Goal: Task Accomplishment & Management: Use online tool/utility

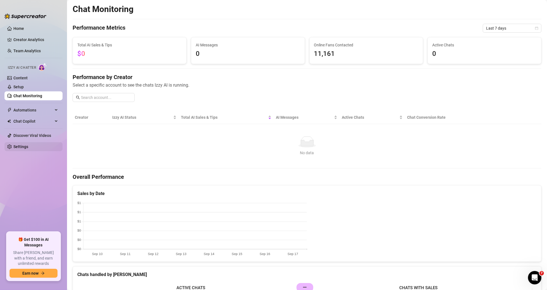
click at [19, 149] on link "Settings" at bounding box center [20, 146] width 15 height 4
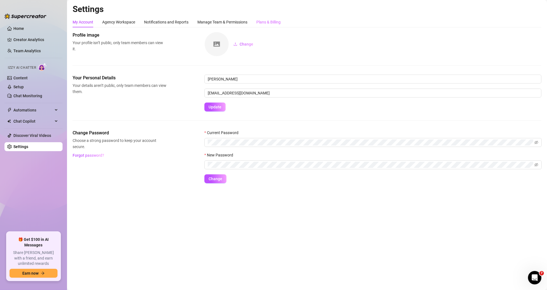
click at [272, 26] on div "Plans & Billing" at bounding box center [268, 22] width 24 height 11
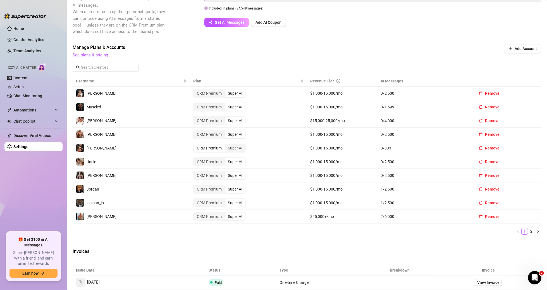
scroll to position [140, 0]
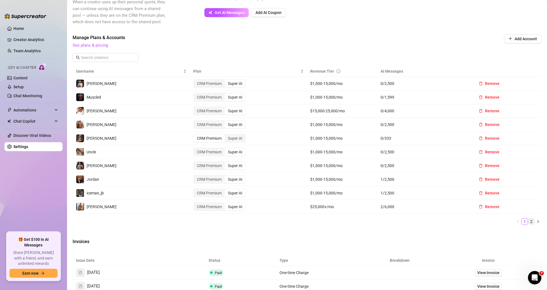
click at [321, 170] on link "2" at bounding box center [531, 221] width 6 height 6
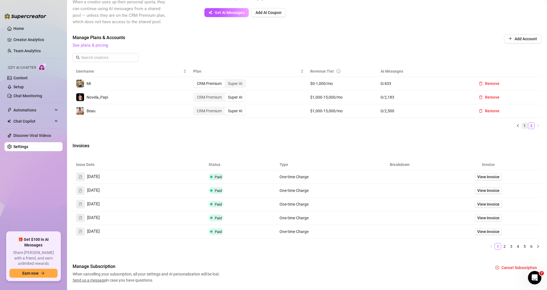
click at [321, 124] on link "1" at bounding box center [524, 126] width 6 height 6
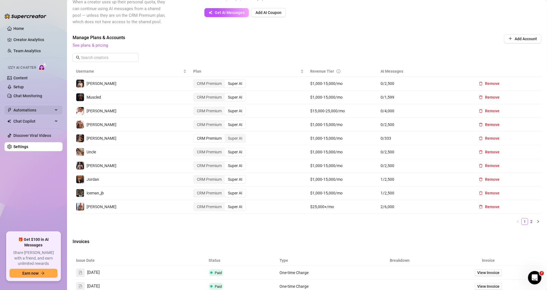
click at [26, 106] on span "Automations" at bounding box center [33, 110] width 40 height 9
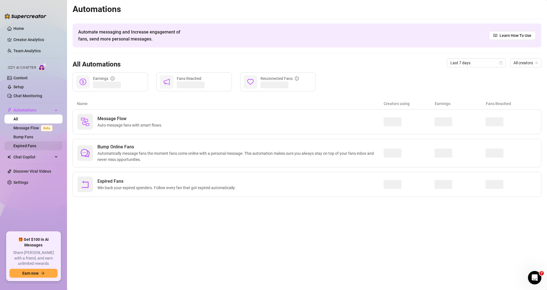
click at [31, 147] on link "Expired Fans" at bounding box center [24, 145] width 23 height 4
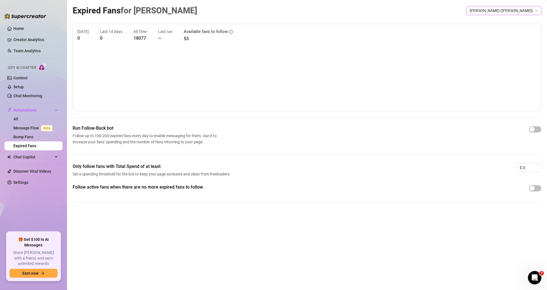
click at [321, 14] on span "[PERSON_NAME] ([PERSON_NAME])" at bounding box center [504, 10] width 68 height 8
type input "san"
click at [321, 19] on span "( sanchomuscle )" at bounding box center [523, 22] width 28 height 6
click at [321, 9] on span "Muscled (sanchomuscle)" at bounding box center [514, 10] width 48 height 8
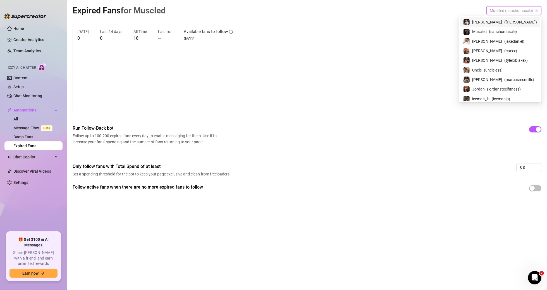
paste input "Johnbronco"
type input "Johnbronco"
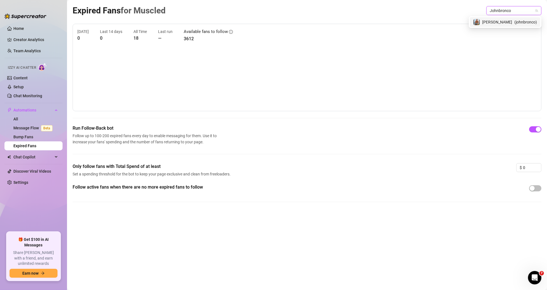
click at [321, 21] on span "( johnbronco )" at bounding box center [525, 22] width 23 height 6
click at [321, 13] on span "[PERSON_NAME] (johnbronco)" at bounding box center [509, 10] width 58 height 8
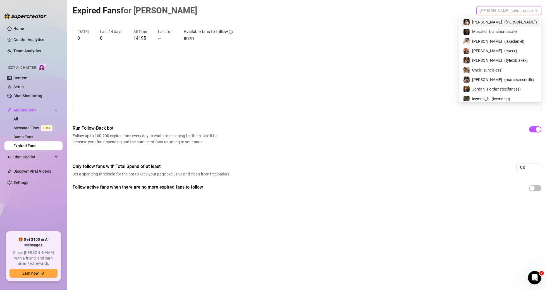
paste input "38676592"
type input "38676592"
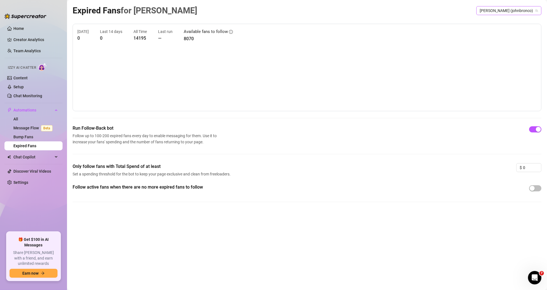
drag, startPoint x: 510, startPoint y: 9, endPoint x: 511, endPoint y: 12, distance: 3.8
click at [321, 9] on span "[PERSON_NAME] (johnbronco)" at bounding box center [509, 10] width 58 height 8
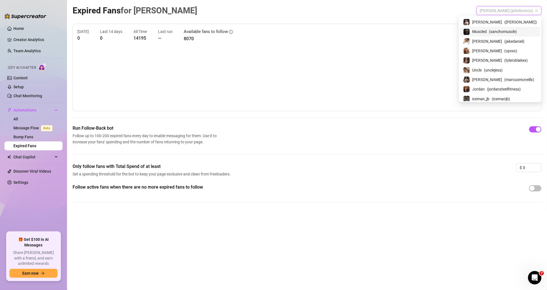
paste input "johnbronco"
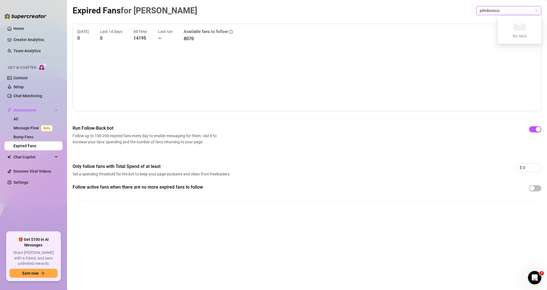
type input "johnbronco"
click at [321, 24] on div "[DATE] 0 Last 14 days 0 All Time 14195 Last run — Available fans to follow 8070" at bounding box center [307, 67] width 469 height 87
